Goal: Task Accomplishment & Management: Use online tool/utility

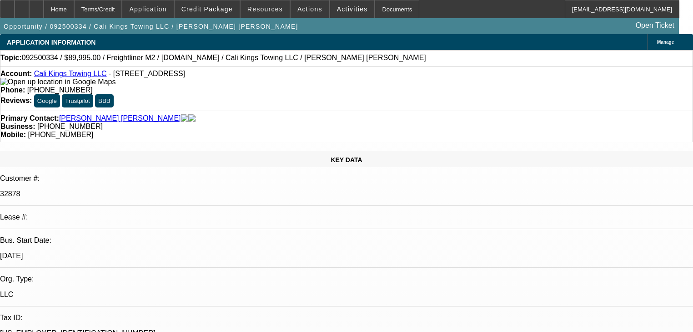
select select "0"
select select "2"
select select "0.1"
select select "4"
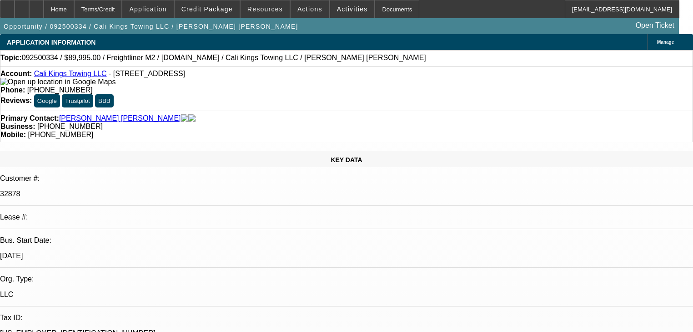
select select "0"
select select "2"
select select "0.1"
select select "4"
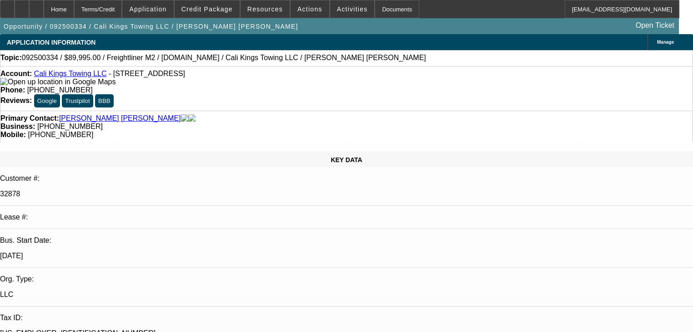
select select "0"
select select "2"
select select "0"
select select "6"
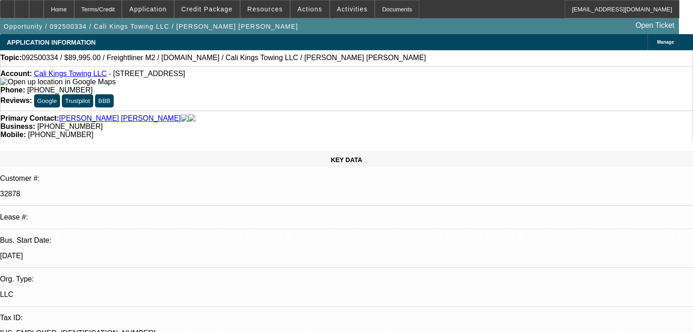
select select "0"
select select "2"
select select "0.1"
select select "4"
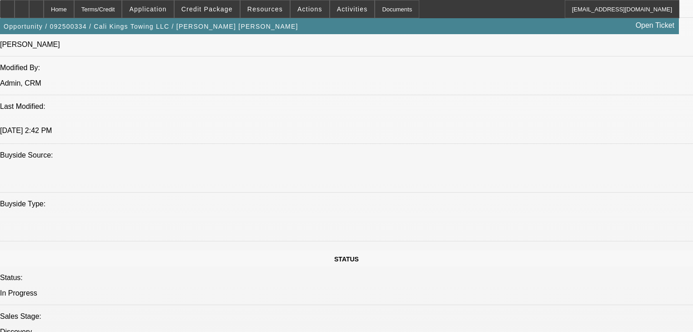
scroll to position [764, 0]
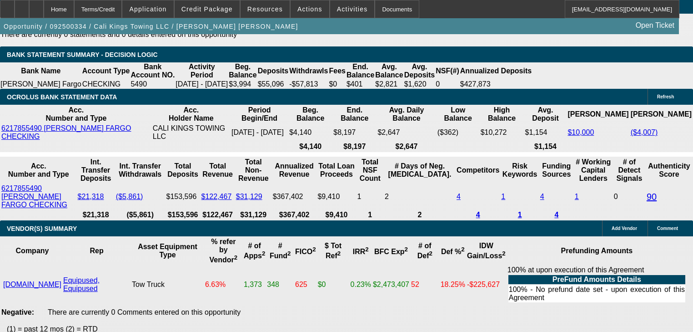
scroll to position [1820, 0]
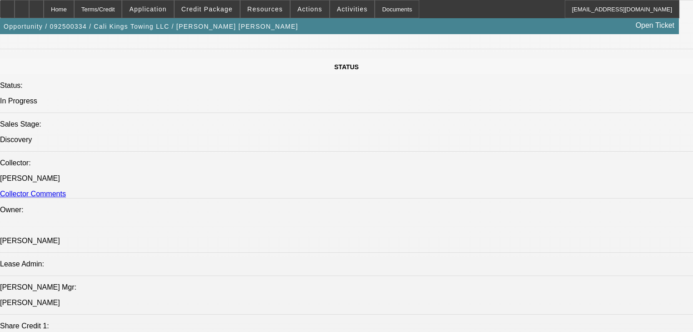
scroll to position [946, 0]
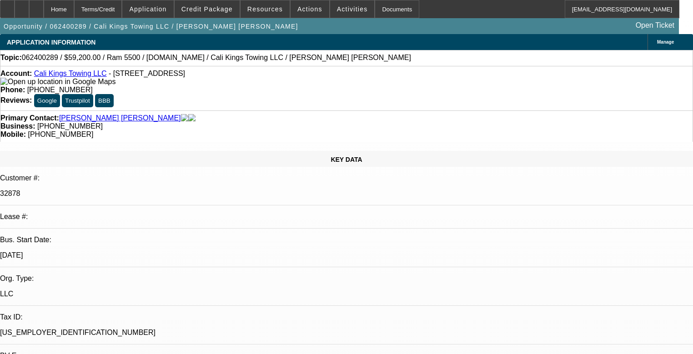
select select "0"
select select "2"
select select "0.1"
select select "4"
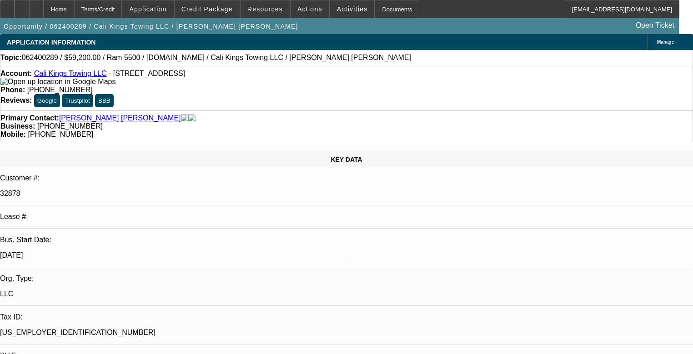
select select "0"
select select "2"
select select "0.1"
select select "4"
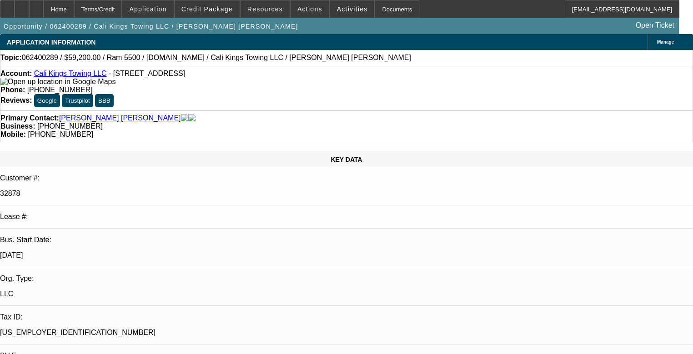
select select "0.15"
select select "2"
select select "0.1"
select select "4"
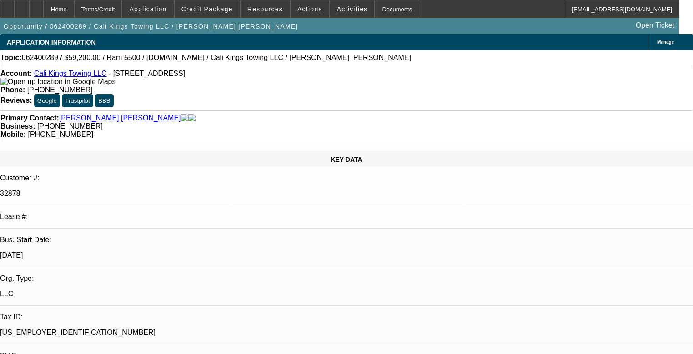
select select "0.2"
select select "2"
select select "0.1"
select select "4"
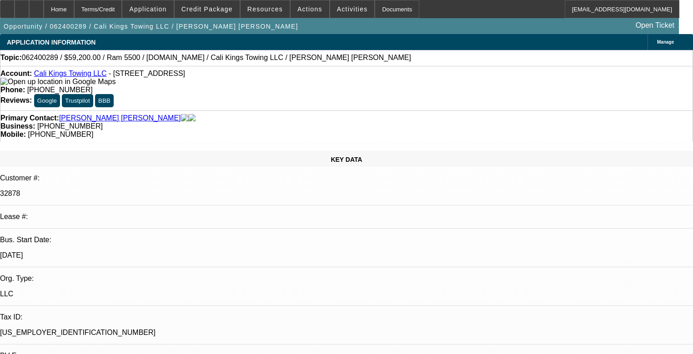
scroll to position [2438, 0]
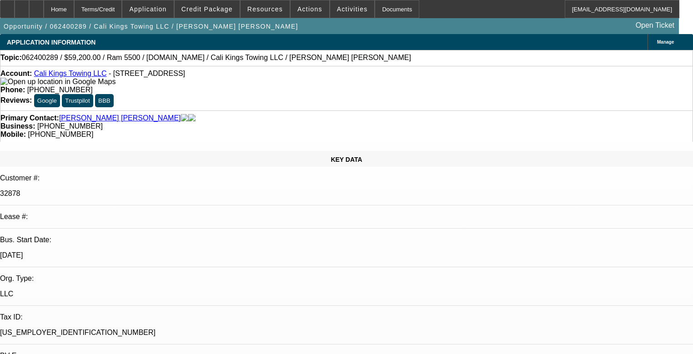
scroll to position [582, 0]
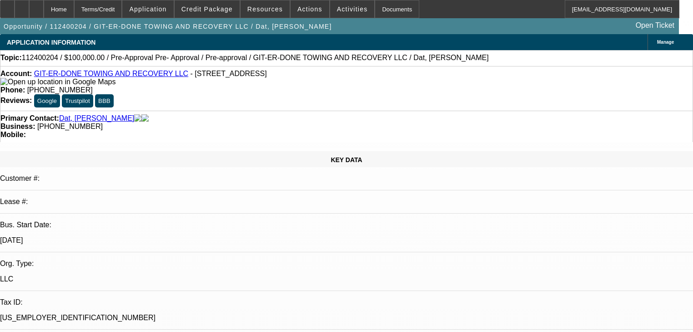
select select "0"
select select "6"
select select "0"
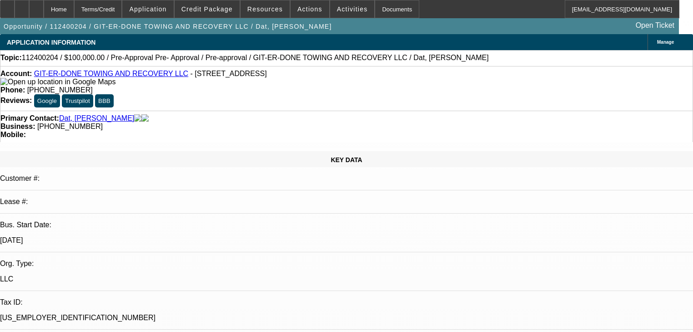
select select "0"
select select "6"
select select "0"
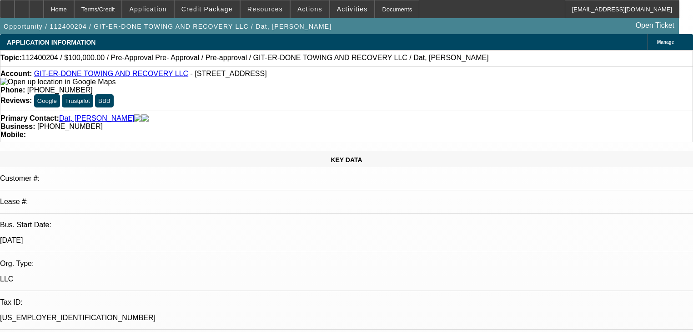
select select "0"
select select "6"
select select "0"
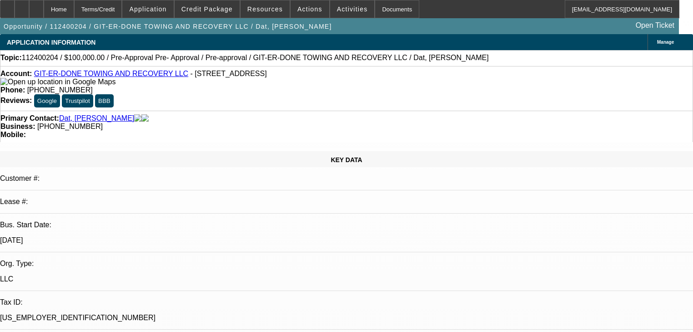
select select "6"
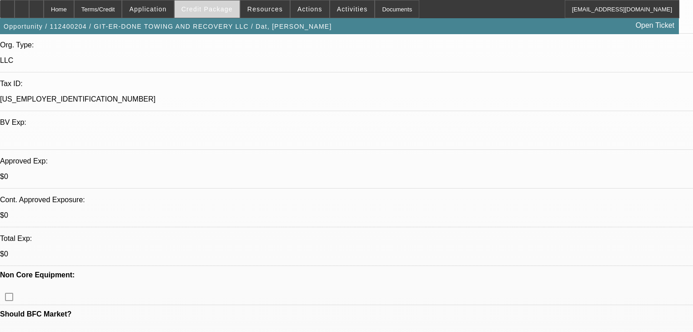
click at [217, 13] on span at bounding box center [207, 9] width 65 height 22
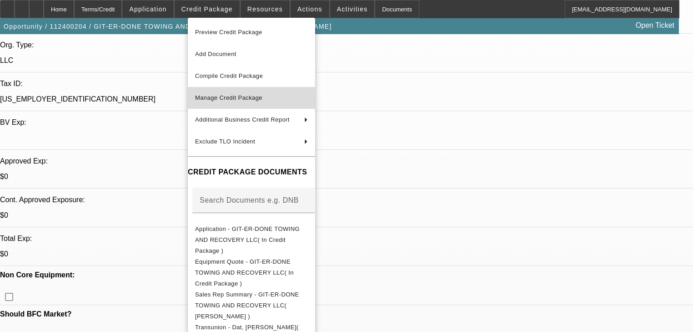
click at [299, 93] on span "Manage Credit Package" at bounding box center [251, 97] width 113 height 11
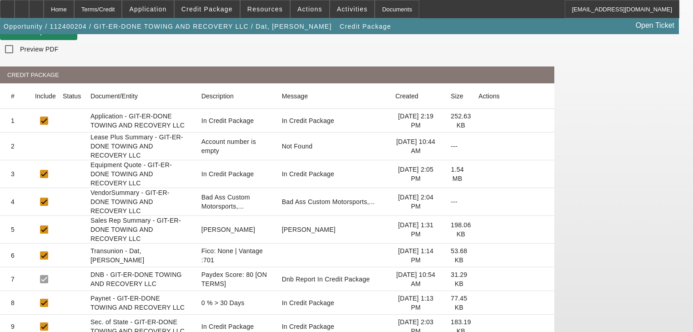
scroll to position [109, 0]
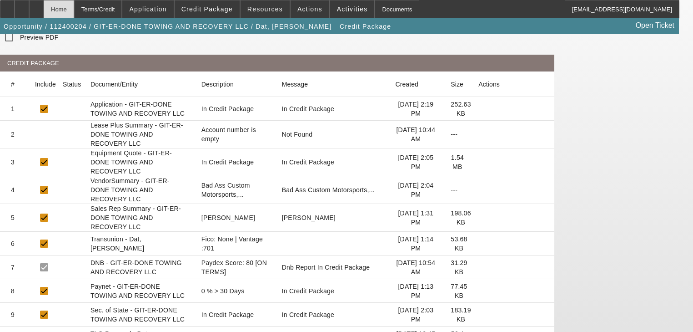
click at [74, 11] on div "Home" at bounding box center [59, 9] width 30 height 18
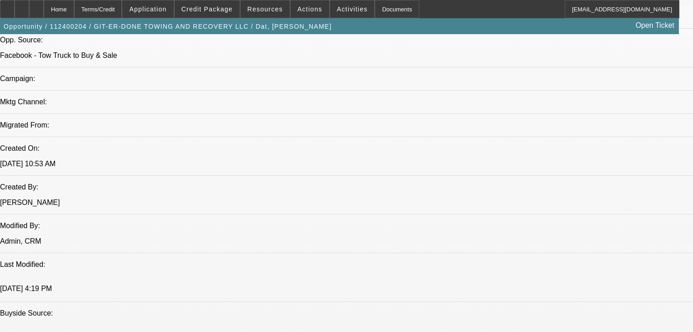
select select "0"
select select "6"
select select "0"
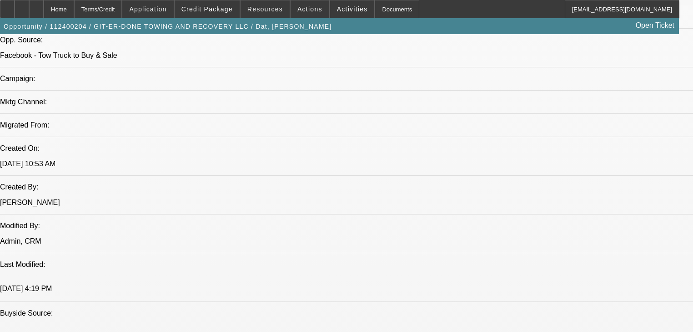
select select "0"
select select "6"
select select "0"
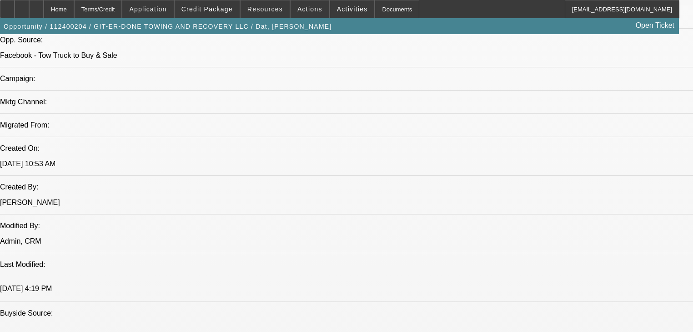
select select "0"
select select "6"
select select "0"
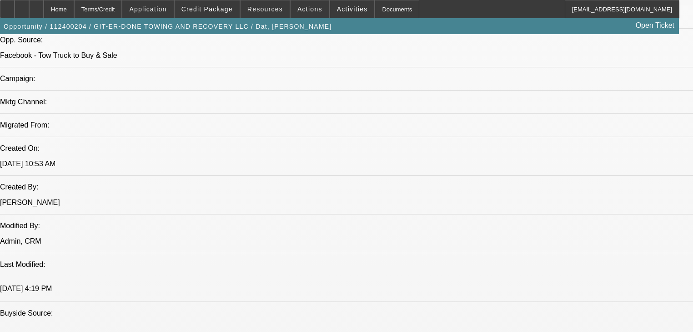
select select "6"
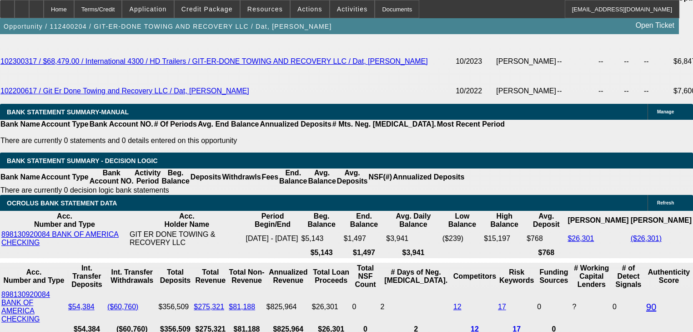
scroll to position [109, 0]
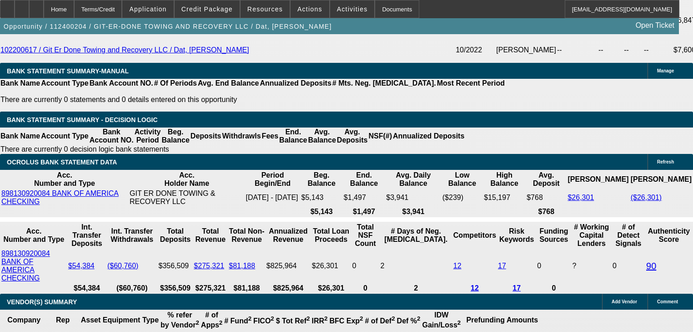
scroll to position [1623, 0]
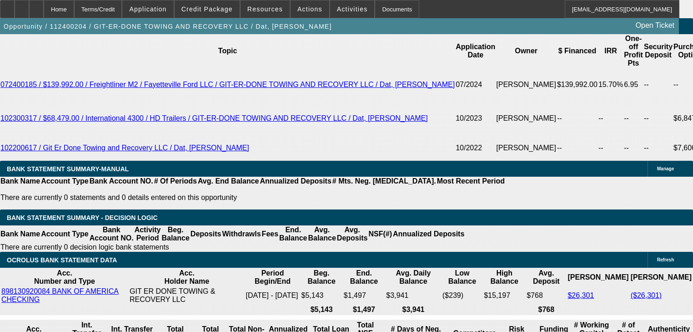
scroll to position [1441, 0]
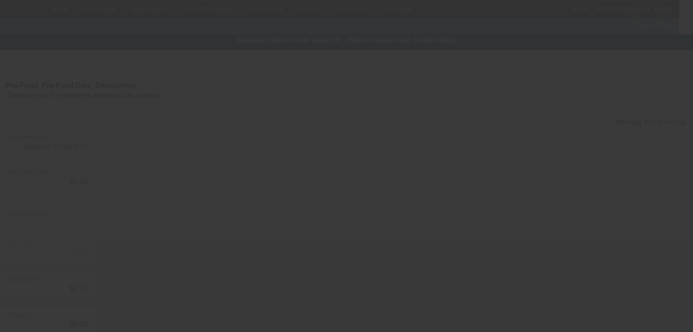
type input "$100,000.00"
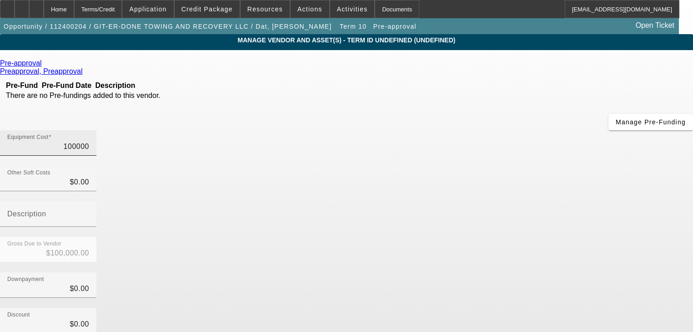
click at [89, 141] on input "100000" at bounding box center [48, 146] width 82 height 11
type input "5"
type input "$5.00"
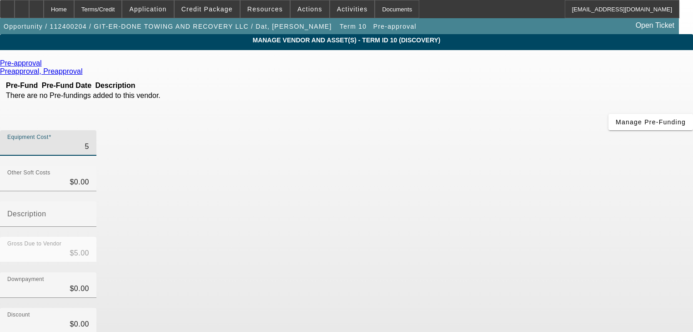
type input "55"
type input "$55.00"
type input "550"
type input "$550.00"
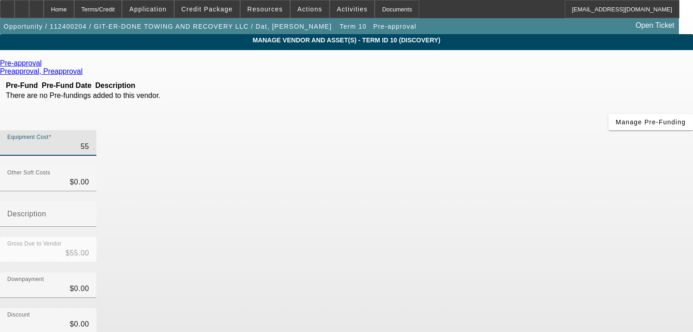
type input "$550.00"
type input "5500"
type input "$5,500.00"
type input "55000"
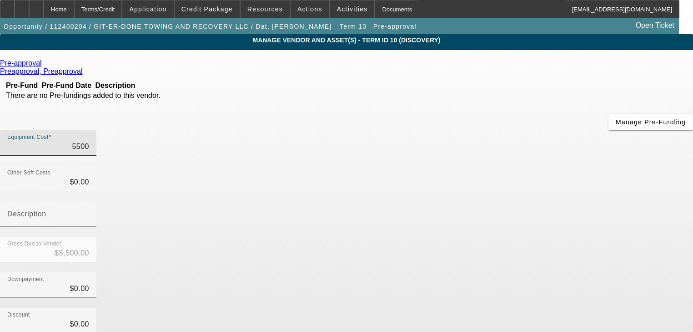
type input "$55,000.00"
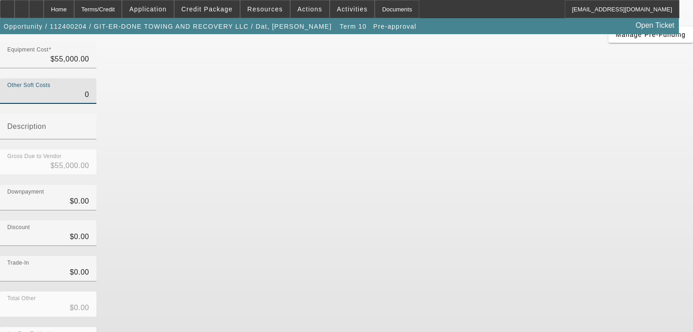
scroll to position [93, 0]
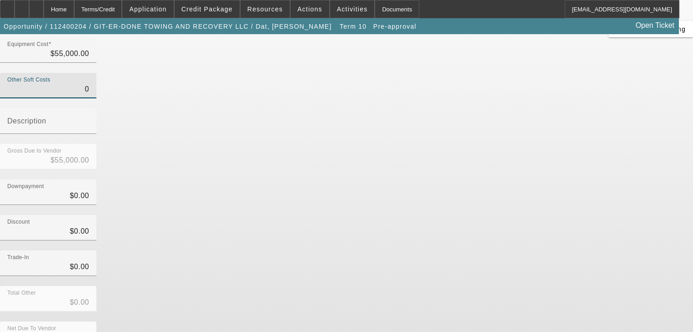
type input "$0.00"
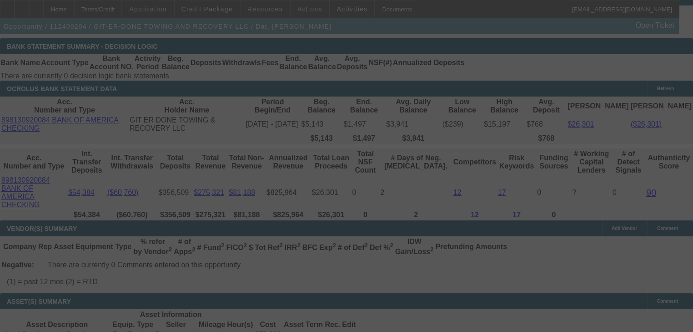
scroll to position [1619, 0]
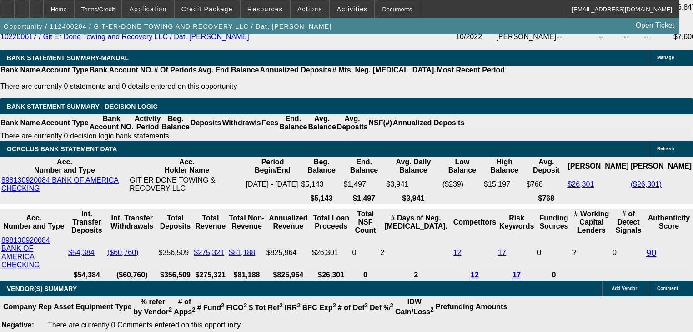
select select "0"
select select "6"
select select "0"
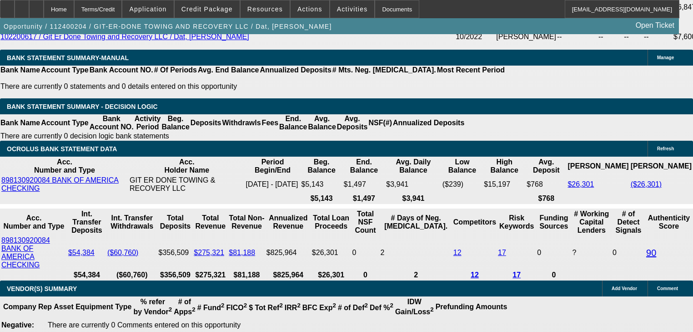
select select "0"
select select "6"
select select "0"
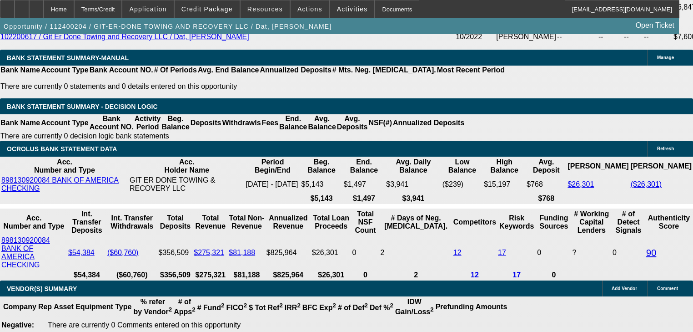
select select "0"
select select "6"
select select "0"
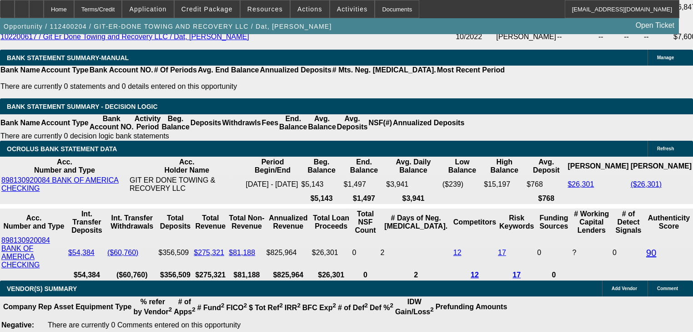
select select "6"
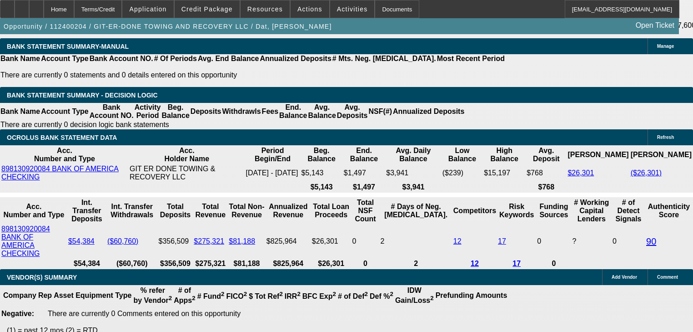
type input "3"
type input "UNKNOWN"
type input "$18,863.66"
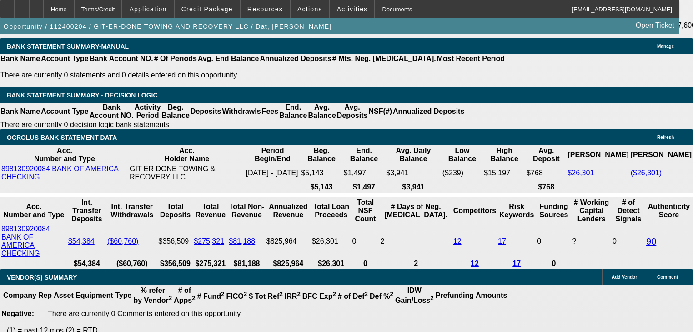
type input "36"
type input "$1,968.41"
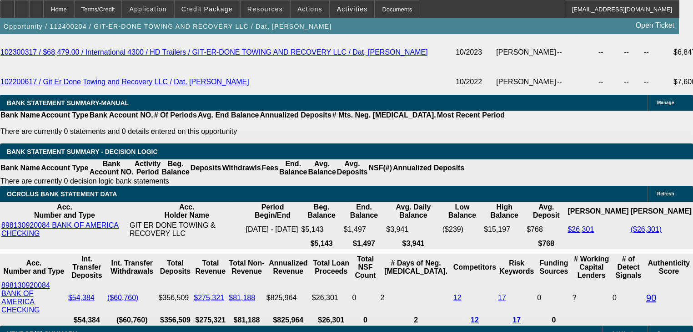
scroll to position [1558, 0]
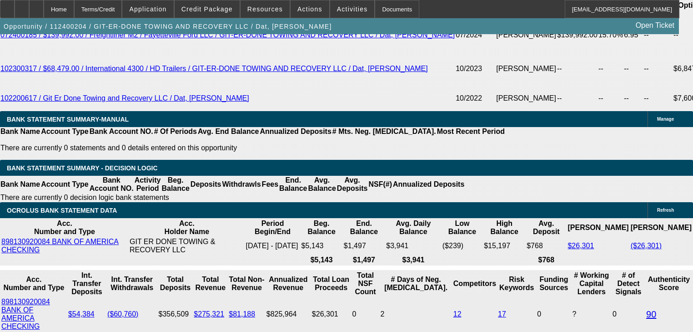
type input "36"
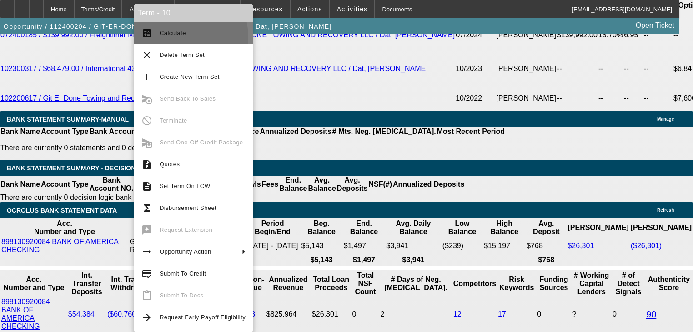
click at [161, 38] on span "Calculate" at bounding box center [203, 33] width 86 height 11
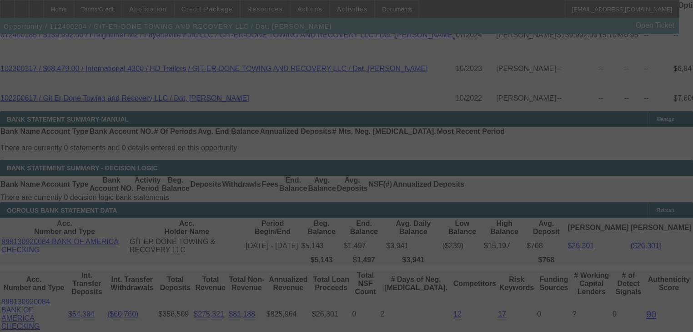
scroll to position [1579, 0]
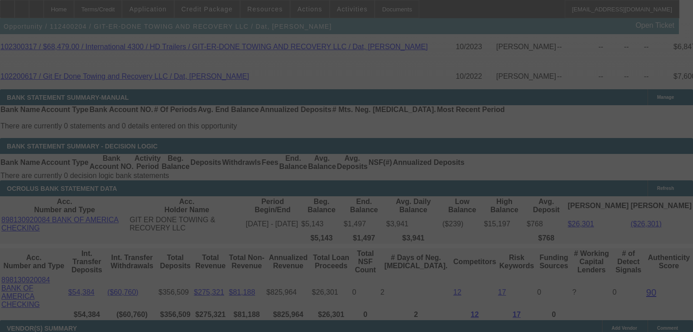
select select "0"
select select "6"
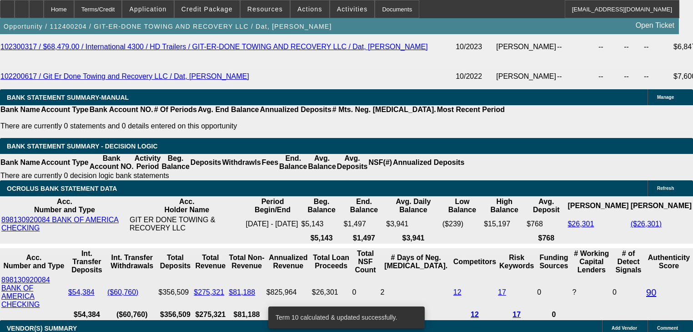
scroll to position [1574, 0]
